Goal: Information Seeking & Learning: Compare options

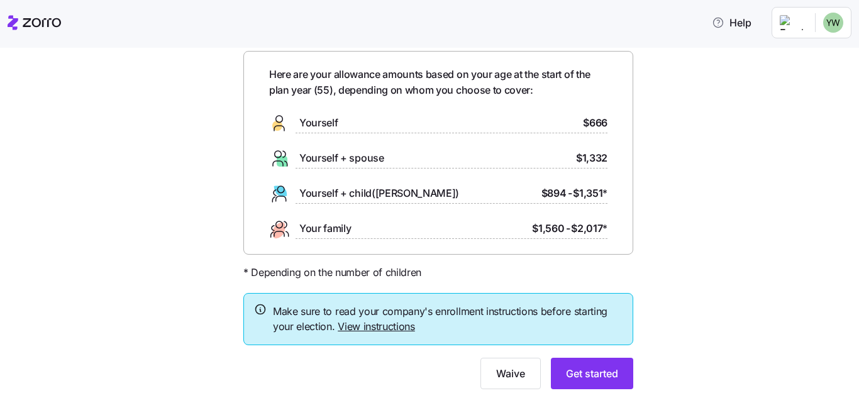
scroll to position [88, 0]
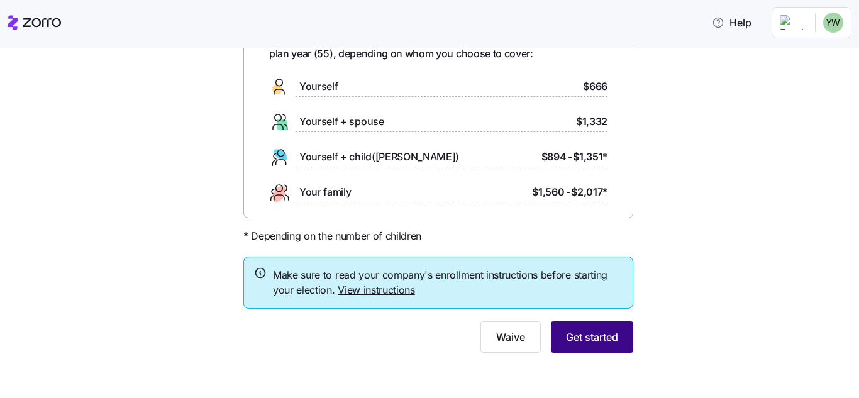
click at [616, 338] on button "Get started" at bounding box center [592, 336] width 82 height 31
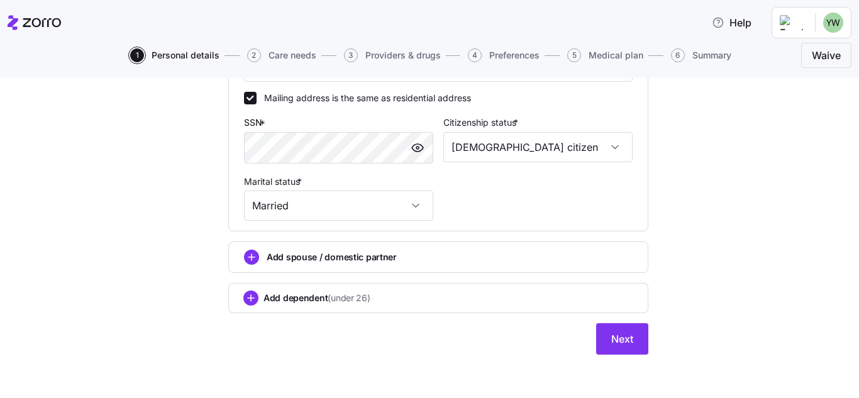
scroll to position [471, 0]
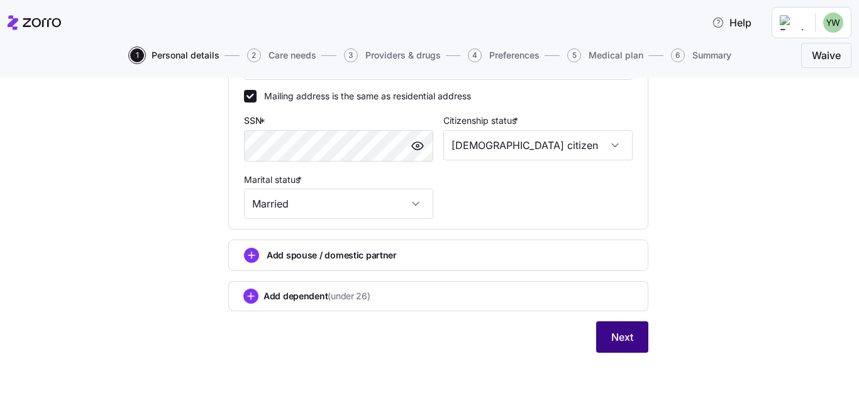
click at [627, 343] on span "Next" at bounding box center [622, 336] width 22 height 15
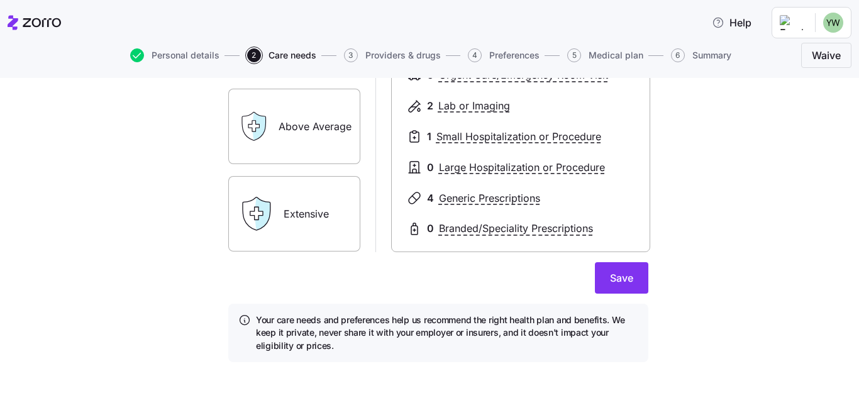
scroll to position [189, 0]
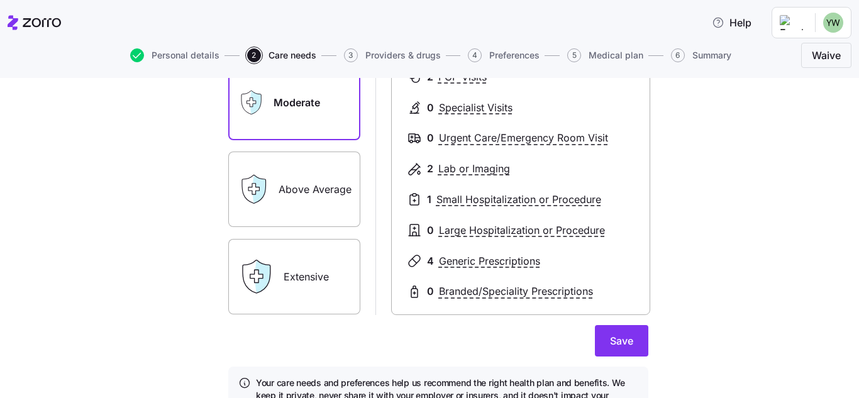
click at [294, 285] on label "Extensive" at bounding box center [294, 276] width 132 height 75
click at [0, 0] on input "Extensive" at bounding box center [0, 0] width 0 height 0
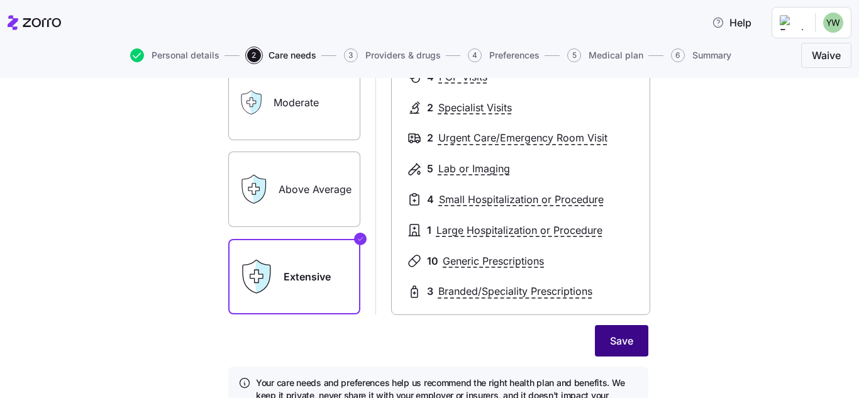
click at [626, 338] on span "Save" at bounding box center [621, 340] width 23 height 15
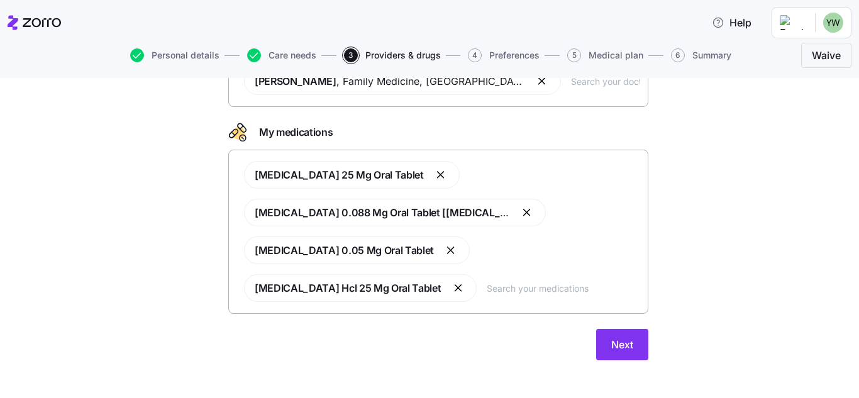
scroll to position [126, 0]
click at [644, 353] on div "Doctors and medications Select the doctors and medications that you would like …" at bounding box center [438, 173] width 440 height 402
click at [639, 353] on button "Next" at bounding box center [622, 343] width 52 height 31
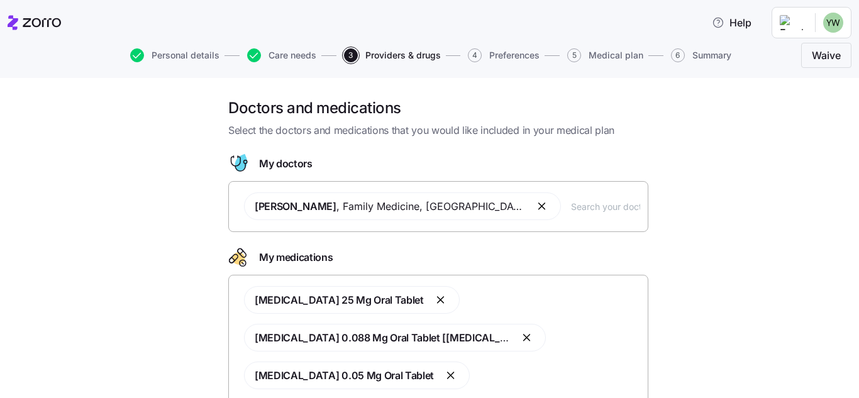
click at [554, 214] on div "[PERSON_NAME] , Family Medicine , [GEOGRAPHIC_DATA], [GEOGRAPHIC_DATA]" at bounding box center [438, 206] width 404 height 43
type input "j"
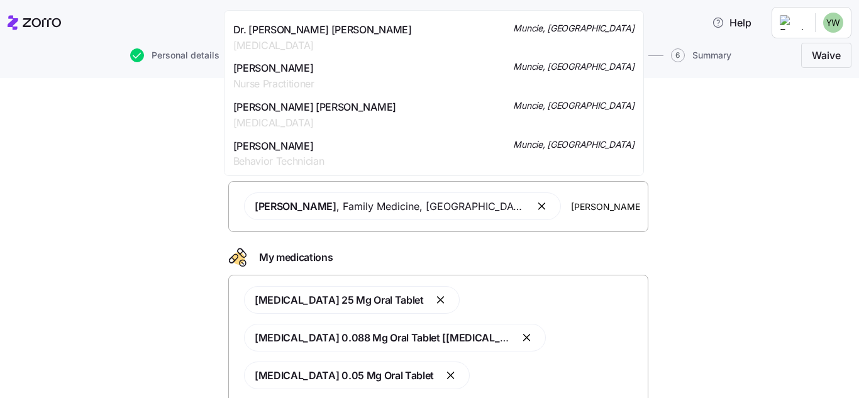
scroll to position [1874, 0]
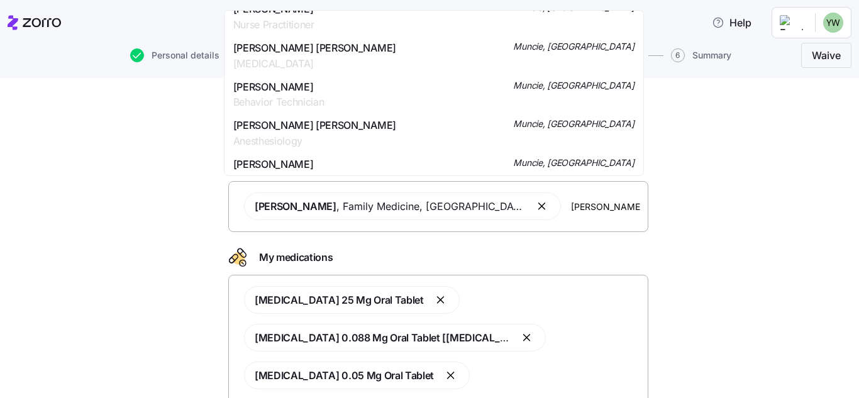
click at [571, 207] on input "[PERSON_NAME]" at bounding box center [605, 206] width 69 height 14
type input "[PERSON_NAME]"
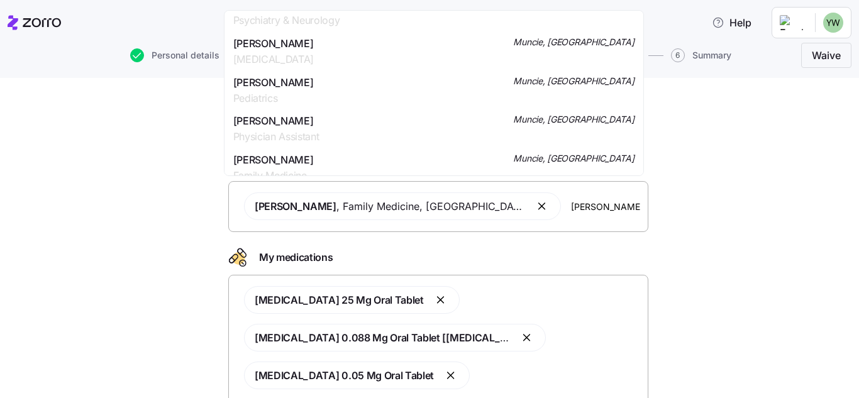
scroll to position [63, 0]
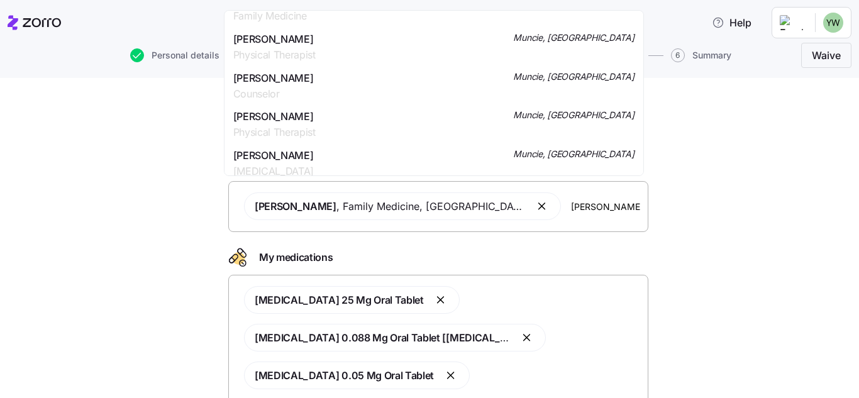
drag, startPoint x: 599, startPoint y: 206, endPoint x: 524, endPoint y: 206, distance: 74.8
click at [524, 206] on div "[PERSON_NAME] , Family Medicine , [GEOGRAPHIC_DATA], IN [PERSON_NAME]" at bounding box center [438, 206] width 404 height 43
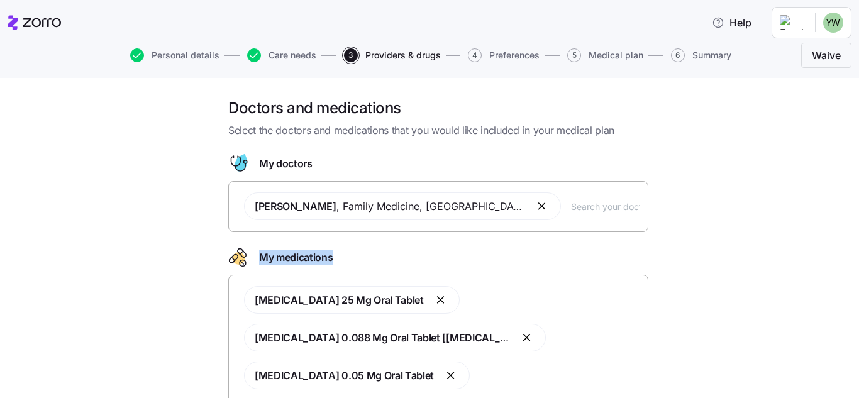
click at [705, 249] on div "Doctors and medications Select the doctors and medications that you would like …" at bounding box center [438, 299] width 806 height 402
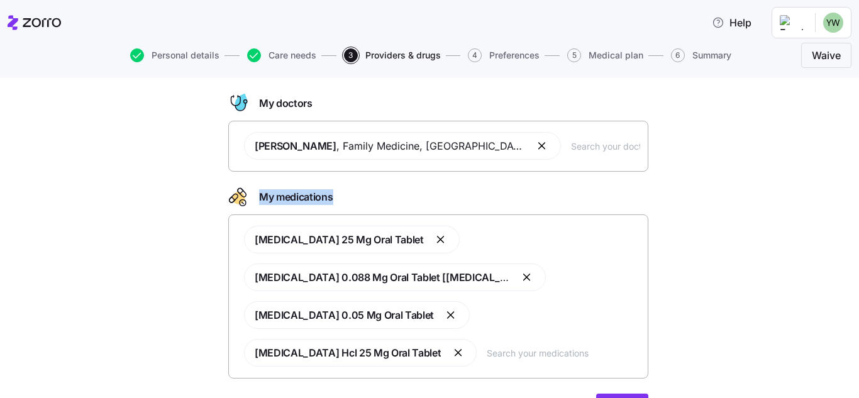
scroll to position [133, 0]
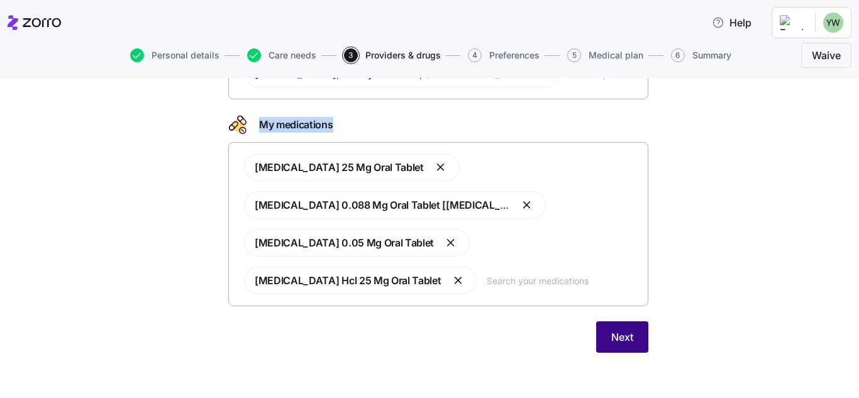
click at [640, 340] on button "Next" at bounding box center [622, 336] width 52 height 31
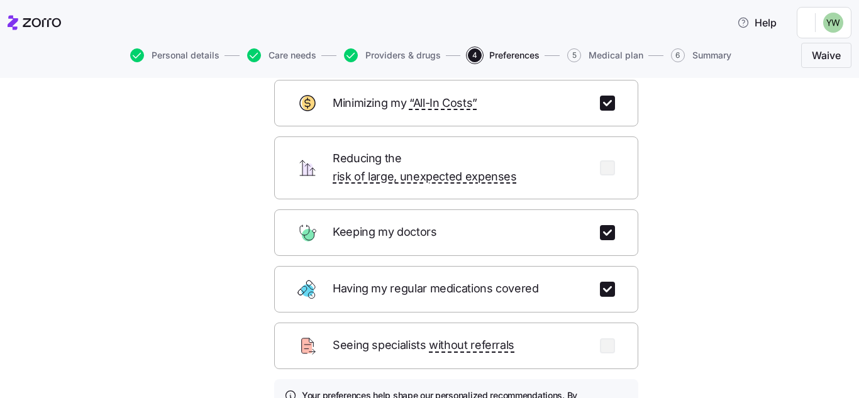
scroll to position [189, 0]
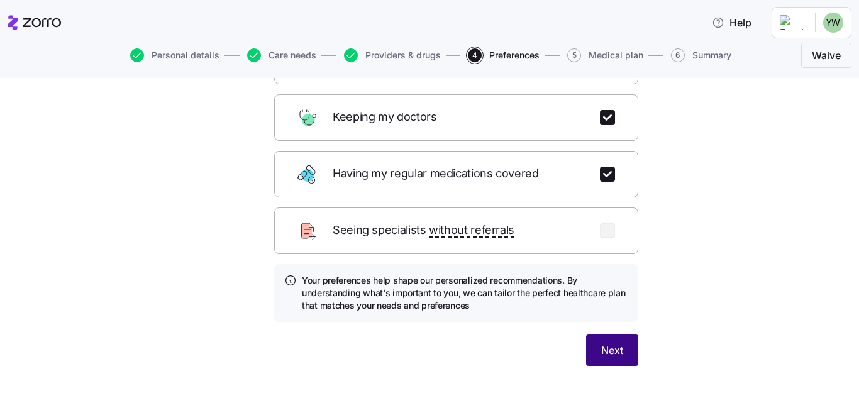
click at [624, 340] on button "Next" at bounding box center [612, 349] width 52 height 31
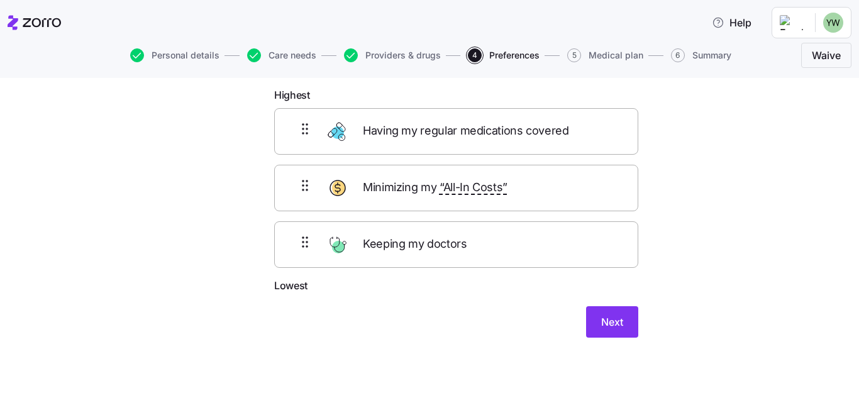
scroll to position [66, 0]
click at [620, 334] on button "Next" at bounding box center [612, 321] width 52 height 31
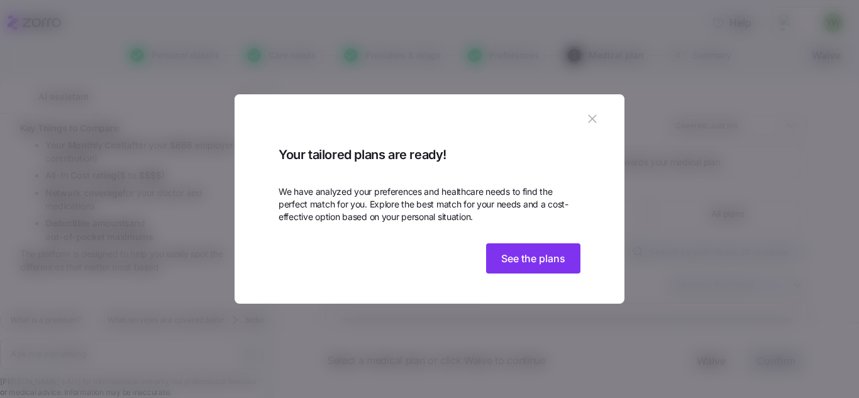
scroll to position [1167, 0]
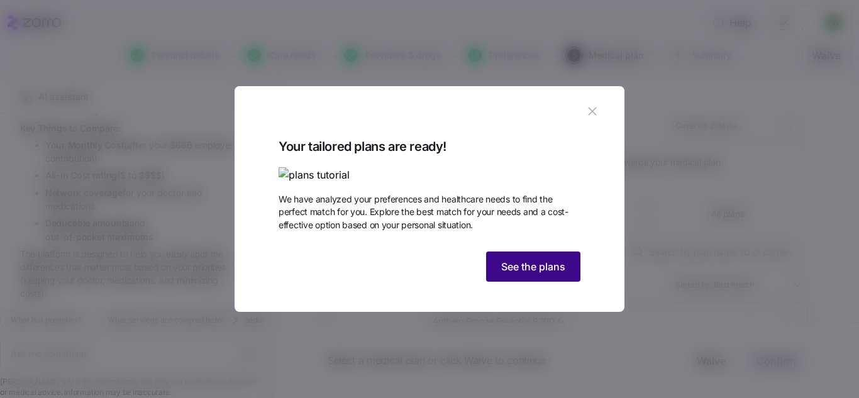
click at [543, 282] on button "See the plans" at bounding box center [533, 266] width 94 height 30
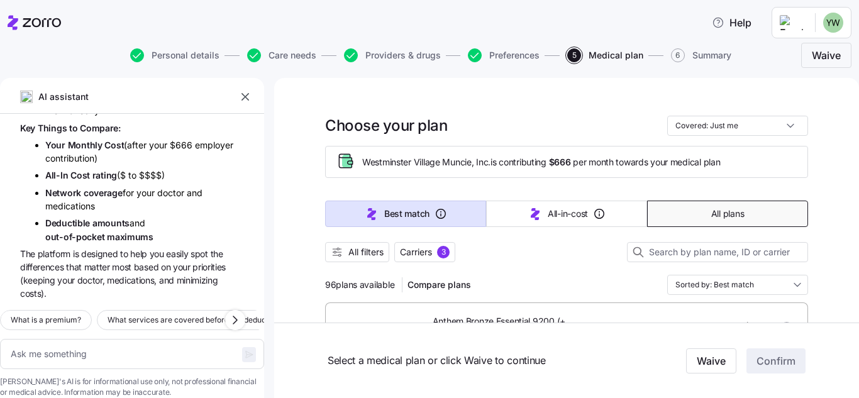
click at [769, 217] on button "All plans" at bounding box center [727, 214] width 161 height 26
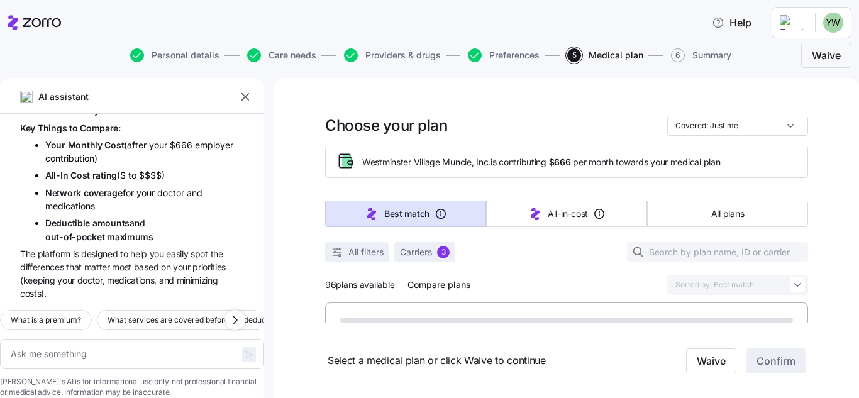
type textarea "x"
type input "Sorted by: Premium"
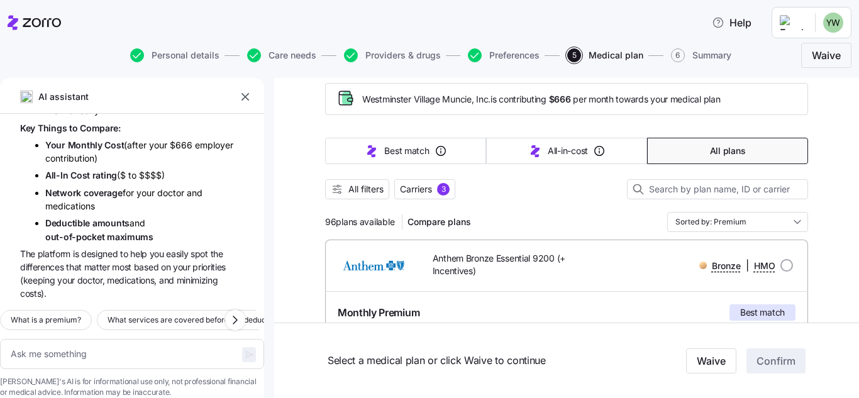
scroll to position [126, 0]
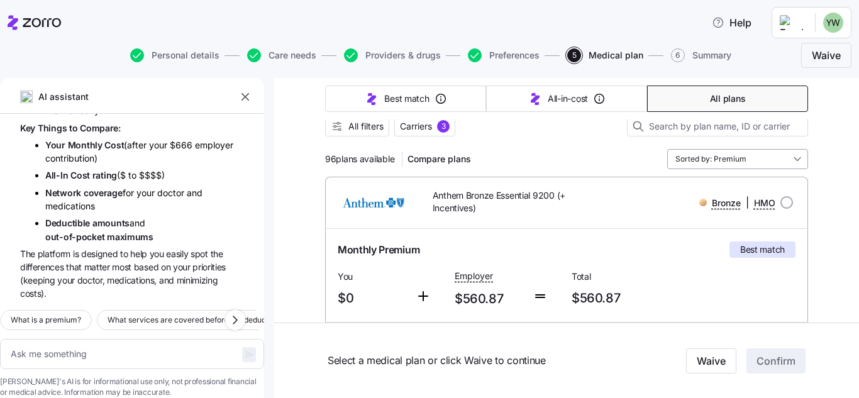
click at [794, 160] on input "Sorted by: Premium" at bounding box center [737, 159] width 141 height 20
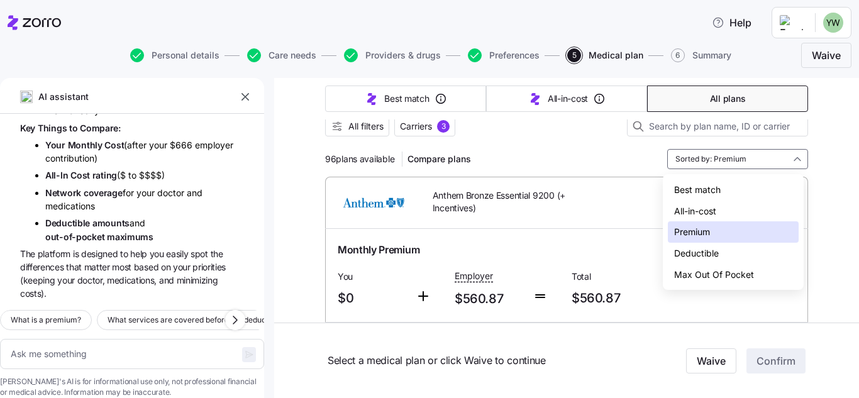
click at [759, 251] on div "Deductible" at bounding box center [733, 253] width 131 height 21
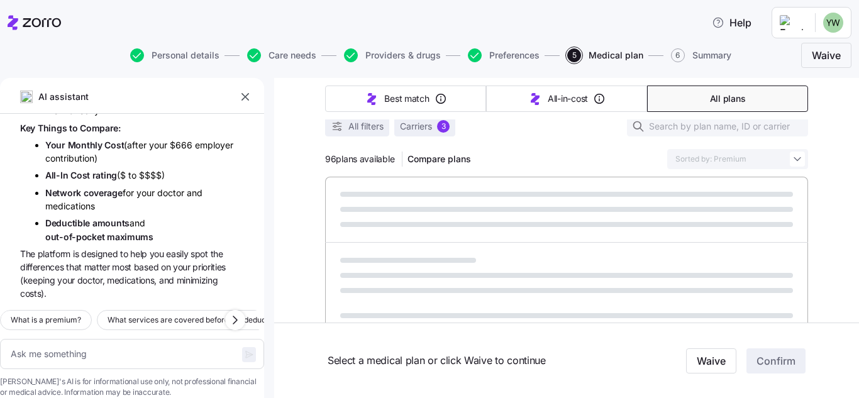
type textarea "x"
type input "Sorted by: Deductible"
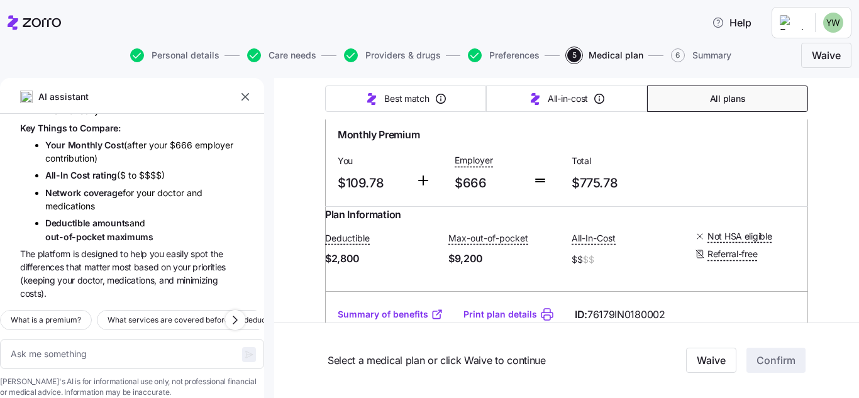
scroll to position [11189, 0]
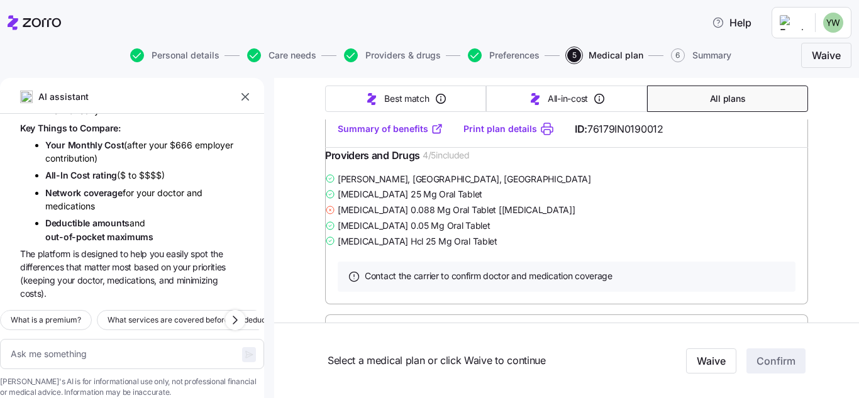
scroll to position [14018, 0]
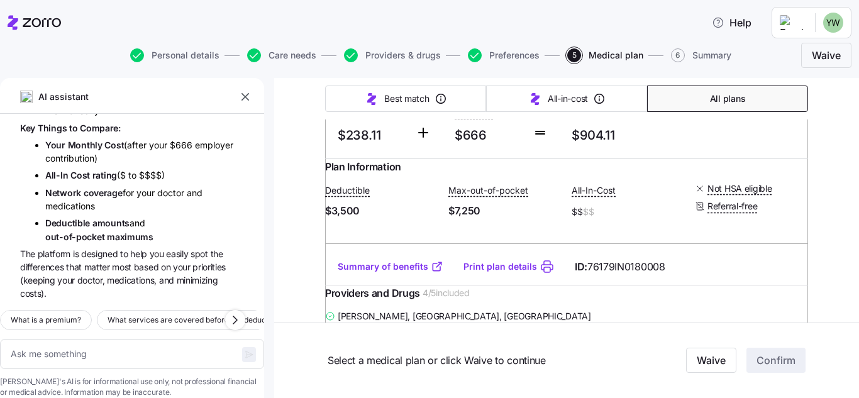
scroll to position [16910, 0]
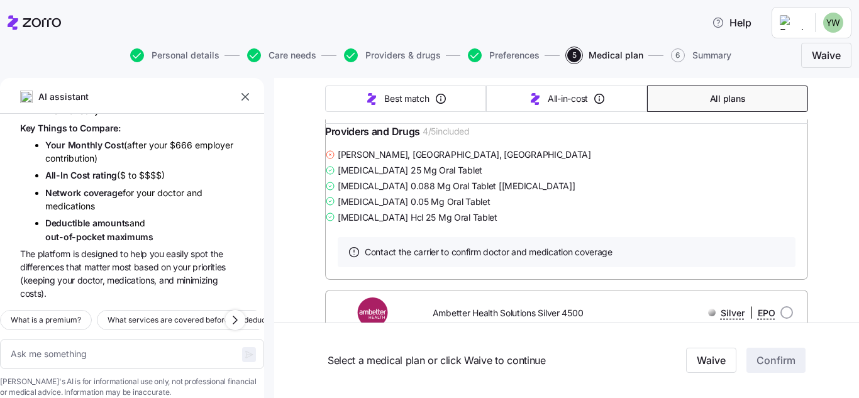
scroll to position [23196, 0]
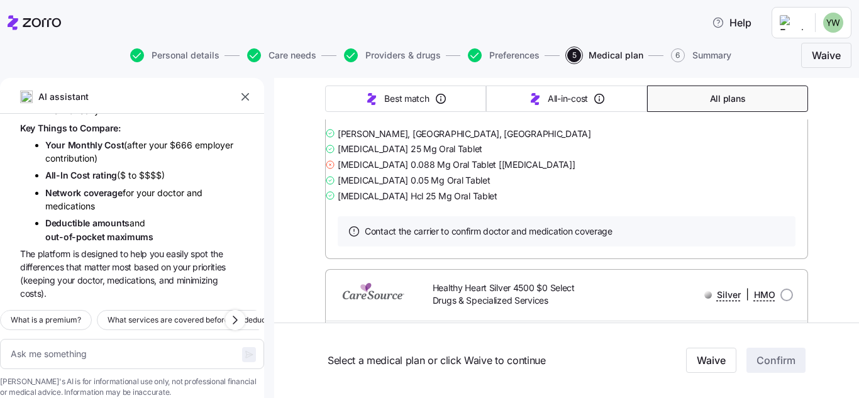
scroll to position [24976, 0]
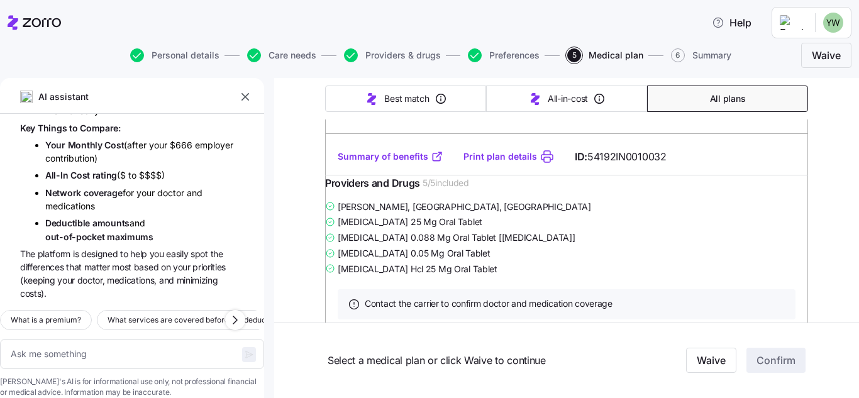
scroll to position [25405, 0]
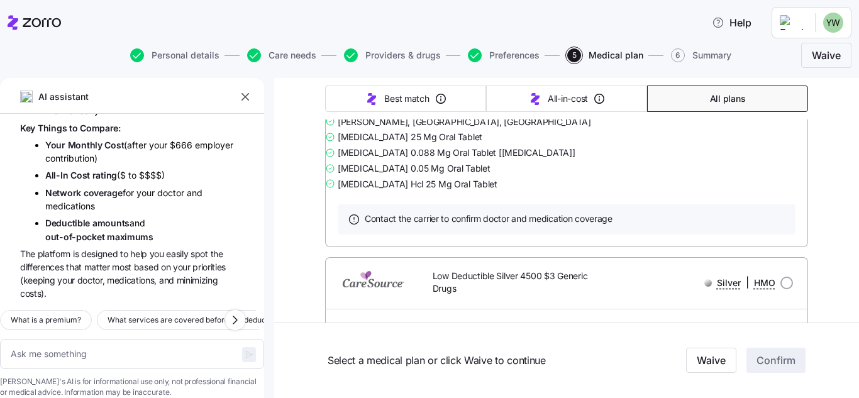
type textarea "x"
